Goal: Task Accomplishment & Management: Manage account settings

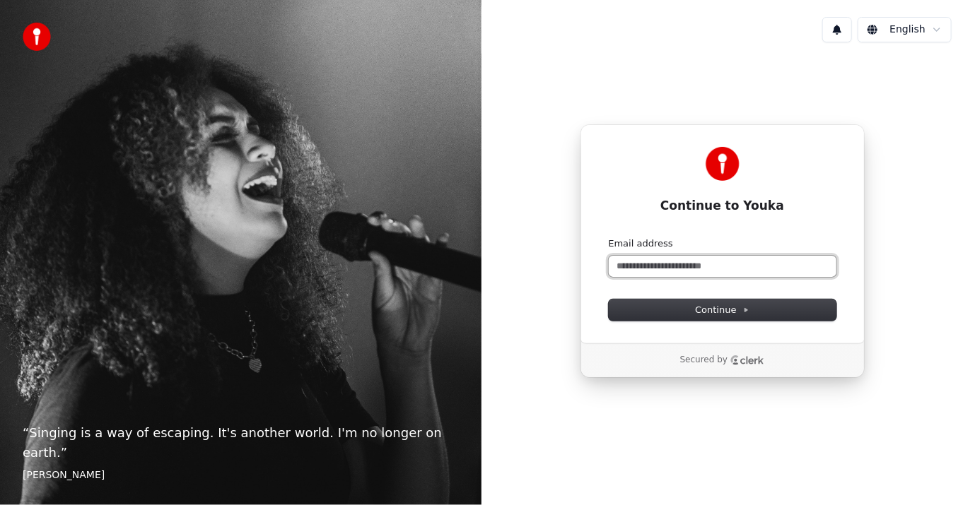
click at [697, 269] on input "Email address" at bounding box center [723, 266] width 228 height 21
type input "*"
click at [846, 33] on button "1" at bounding box center [837, 29] width 30 height 25
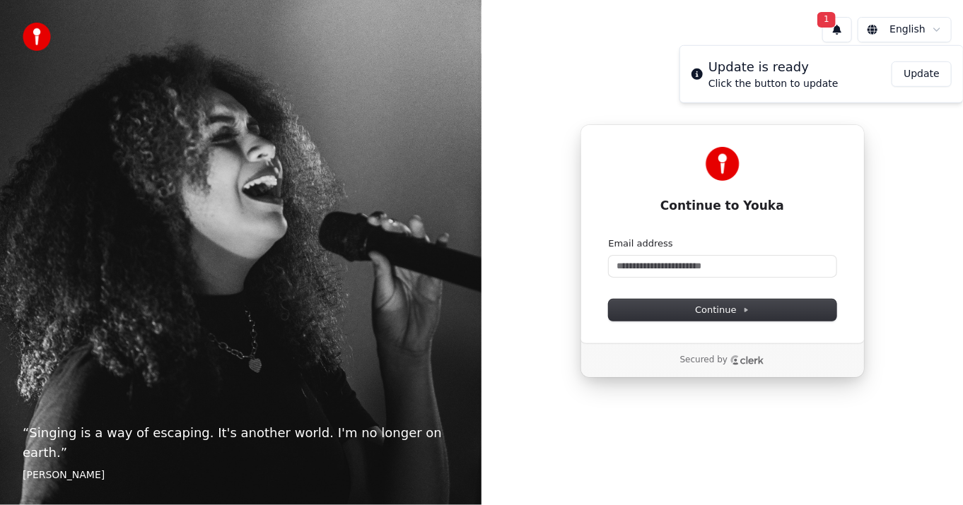
click at [943, 79] on button "Update" at bounding box center [921, 74] width 60 height 25
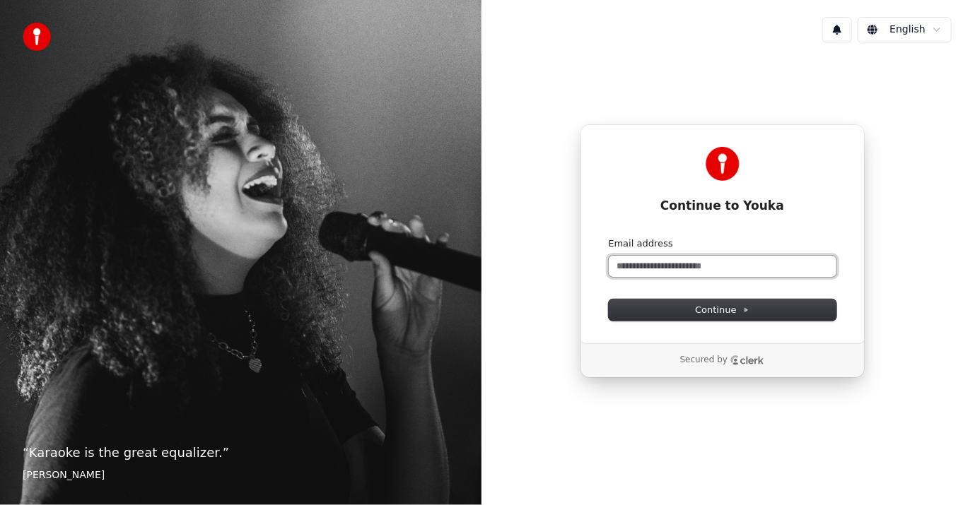
click at [690, 271] on input "Email address" at bounding box center [723, 266] width 228 height 21
type input "*"
click at [609, 238] on button "submit" at bounding box center [609, 238] width 0 height 0
type input "**********"
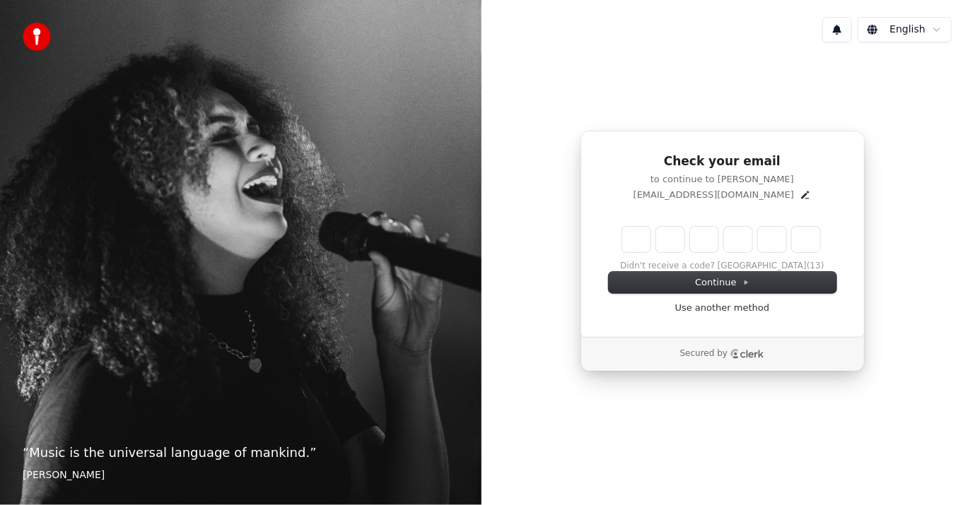
type input "******"
type input "*"
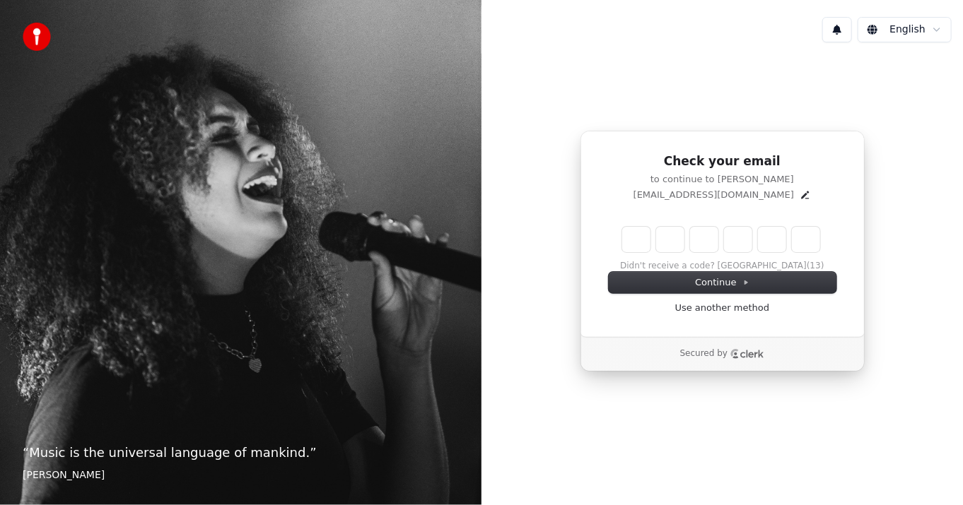
type input "*"
